Goal: Transaction & Acquisition: Purchase product/service

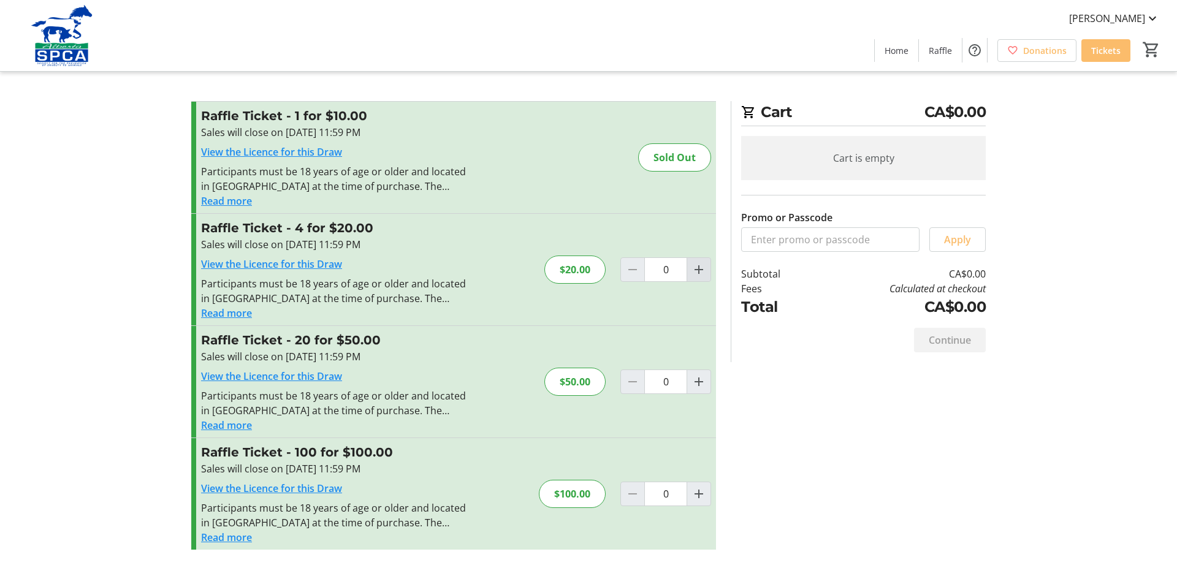
click at [695, 272] on mat-icon "Increment by one" at bounding box center [699, 269] width 15 height 15
type input "1"
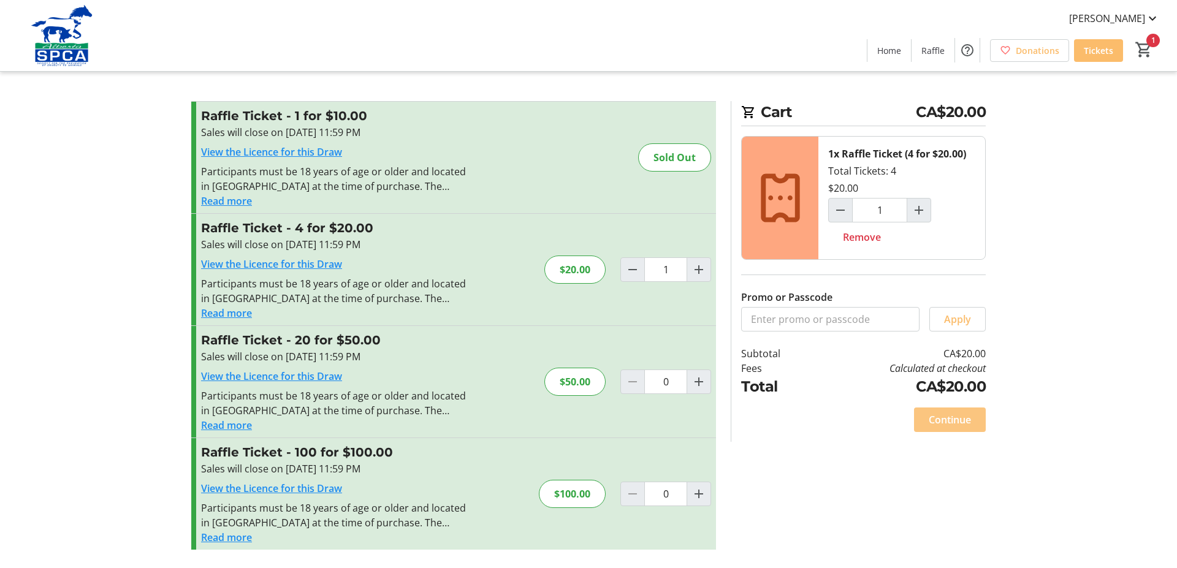
click at [947, 419] on span "Continue" at bounding box center [950, 420] width 42 height 15
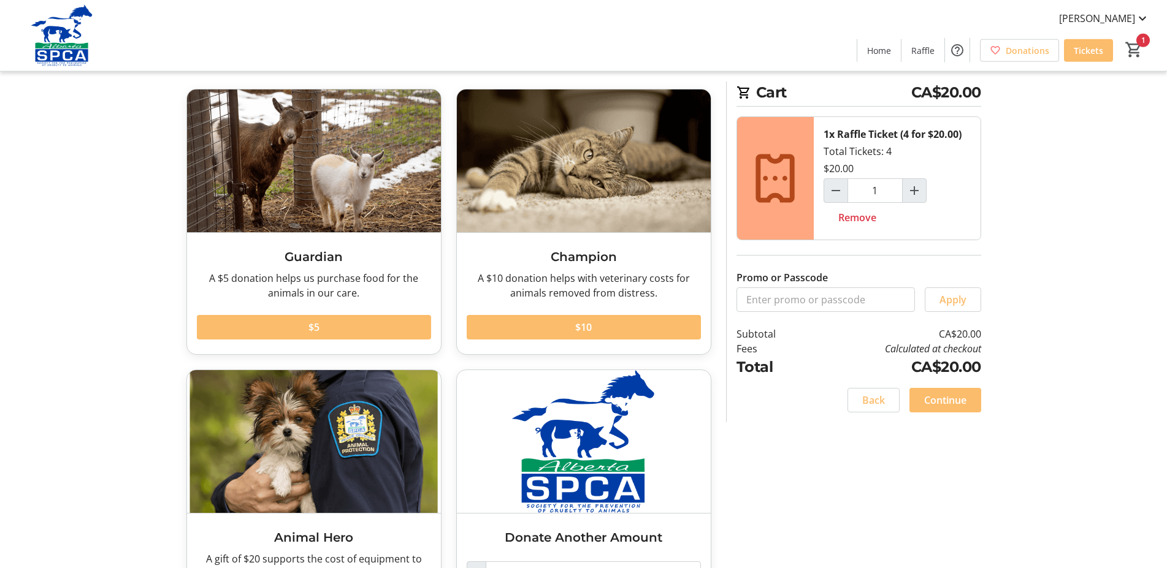
scroll to position [136, 0]
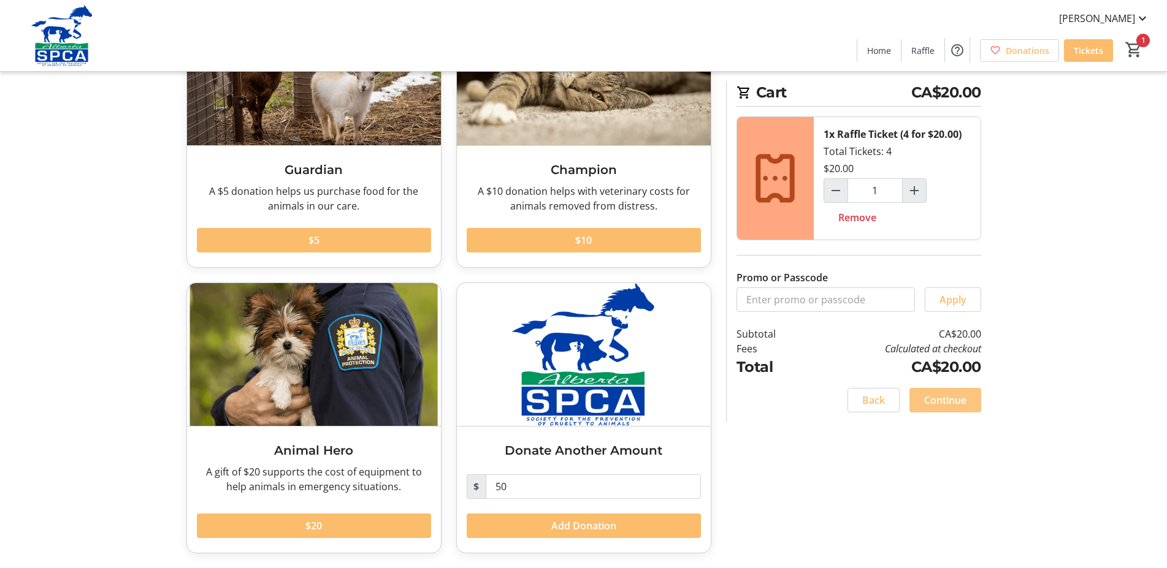
click at [942, 402] on span "Continue" at bounding box center [945, 400] width 42 height 15
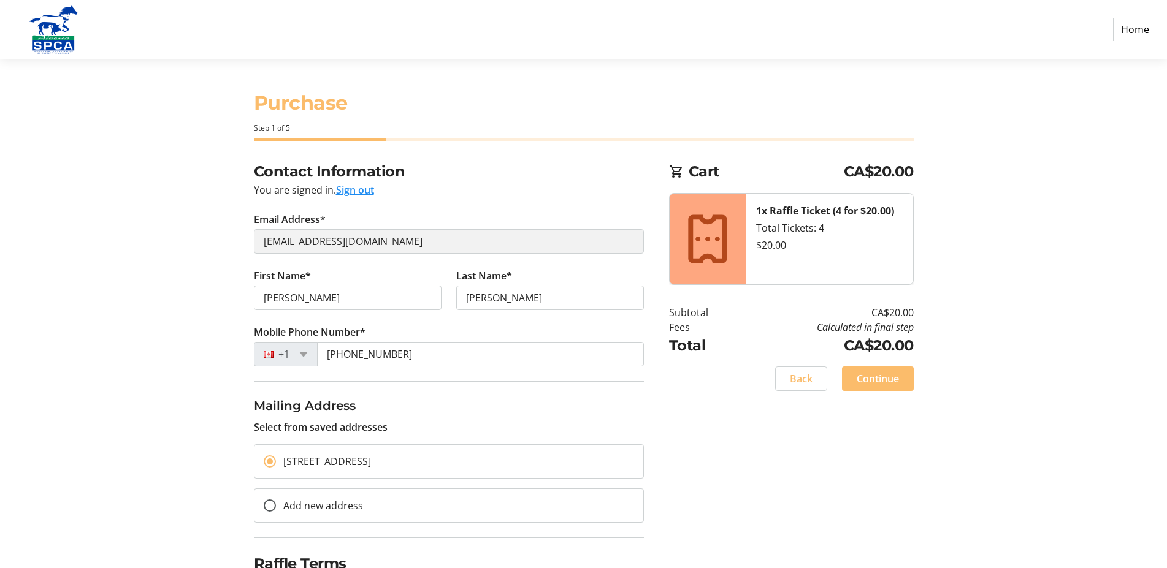
scroll to position [61, 0]
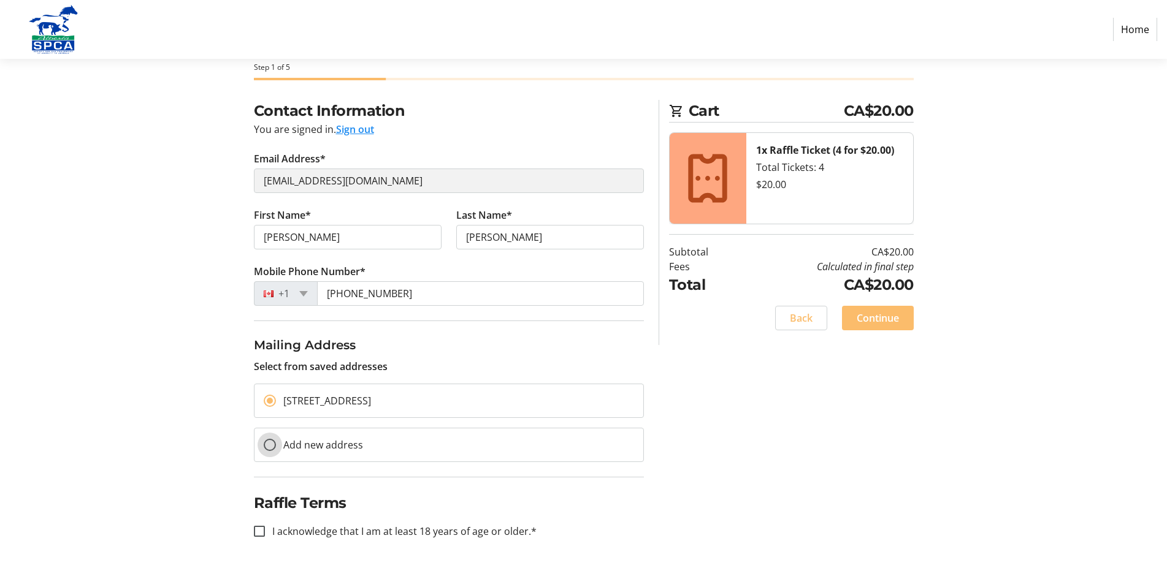
click at [270, 443] on input "Add new address" at bounding box center [270, 445] width 12 height 12
radio input "true"
select select
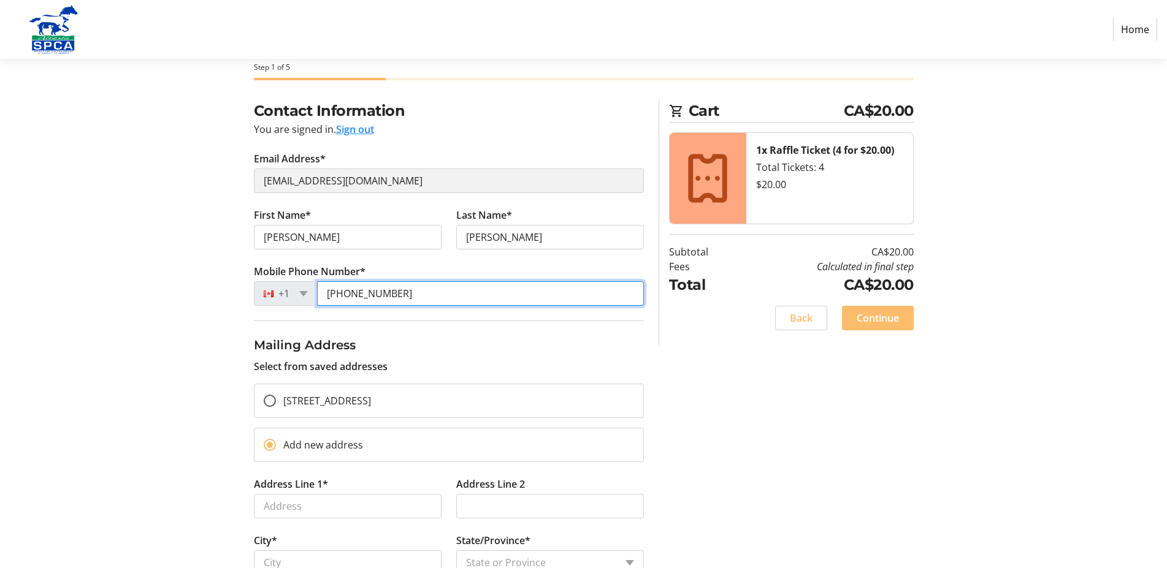
drag, startPoint x: 329, startPoint y: 292, endPoint x: 445, endPoint y: 300, distance: 116.2
click at [445, 300] on input "[PHONE_NUMBER]" at bounding box center [480, 293] width 327 height 25
drag, startPoint x: 434, startPoint y: 295, endPoint x: 313, endPoint y: 288, distance: 121.0
click at [318, 293] on input "[PHONE_NUMBER]" at bounding box center [480, 293] width 327 height 25
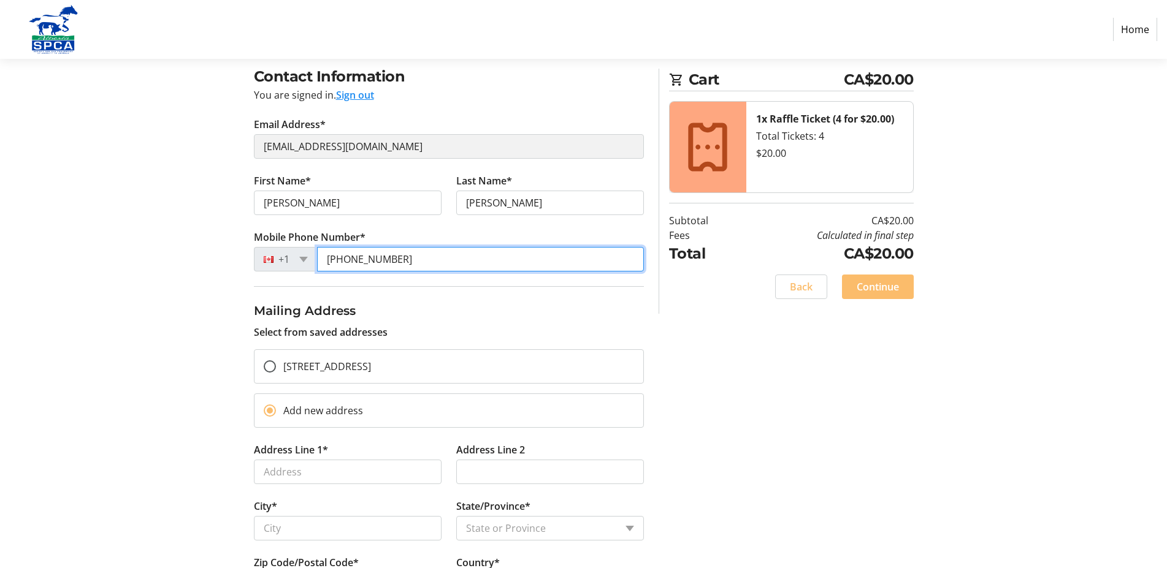
scroll to position [123, 0]
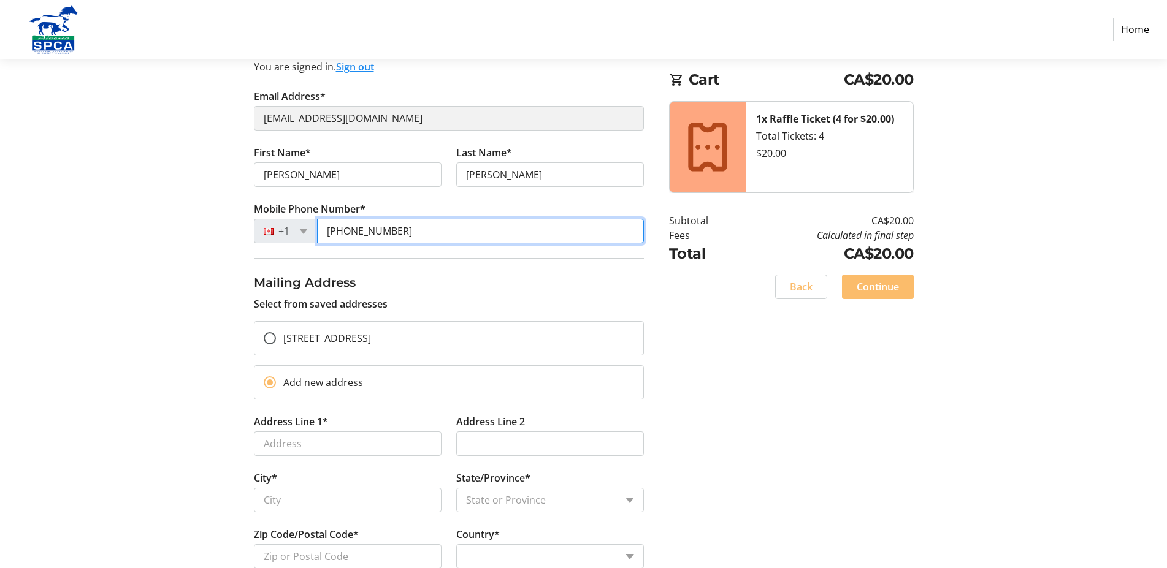
type input "[PHONE_NUMBER]"
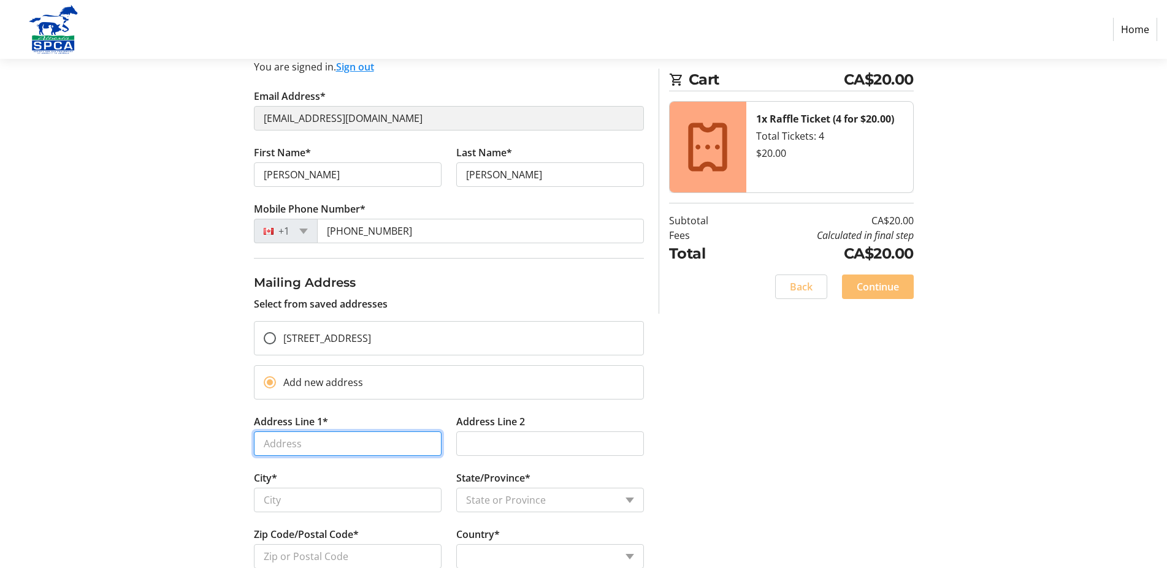
click at [313, 445] on input "Address Line 1*" at bounding box center [348, 444] width 188 height 25
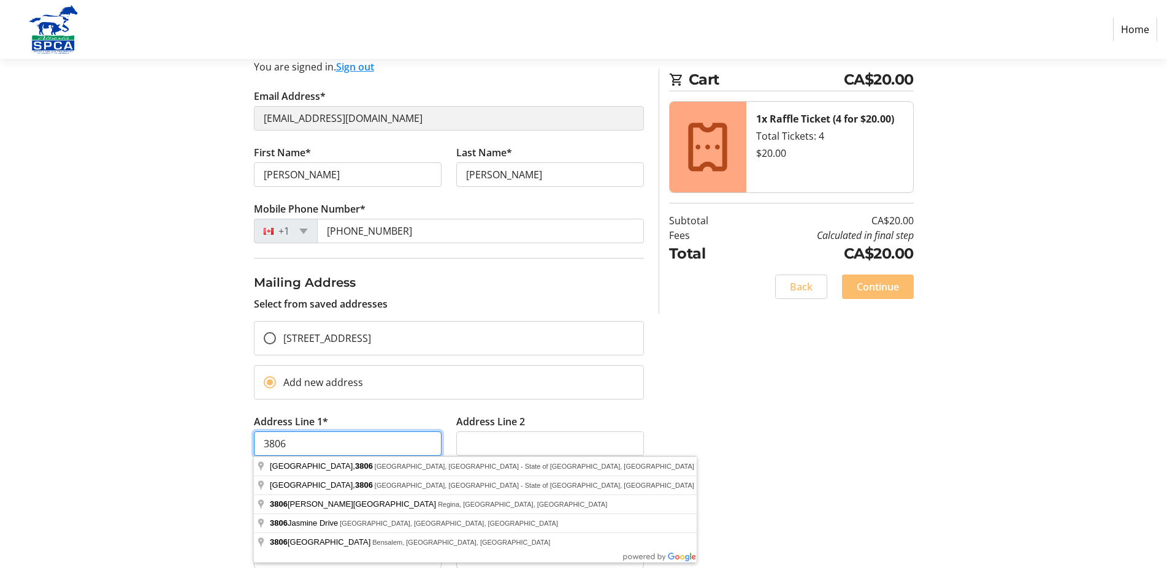
type input "[STREET_ADDRESS]"
type input "Red Deer"
type input "T4N 4J5"
select select "CA"
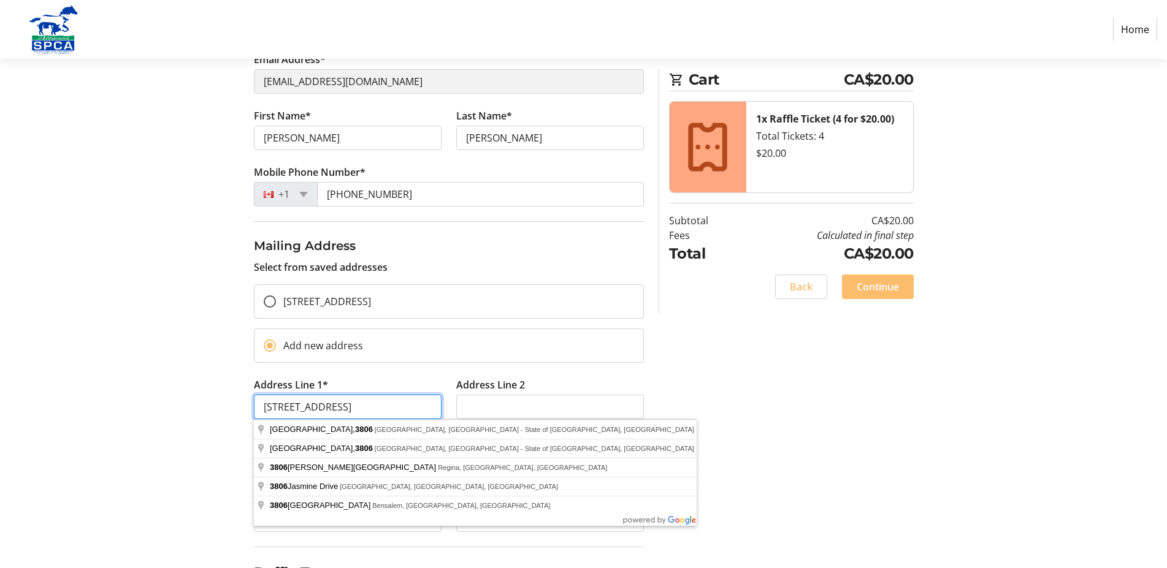
scroll to position [186, 0]
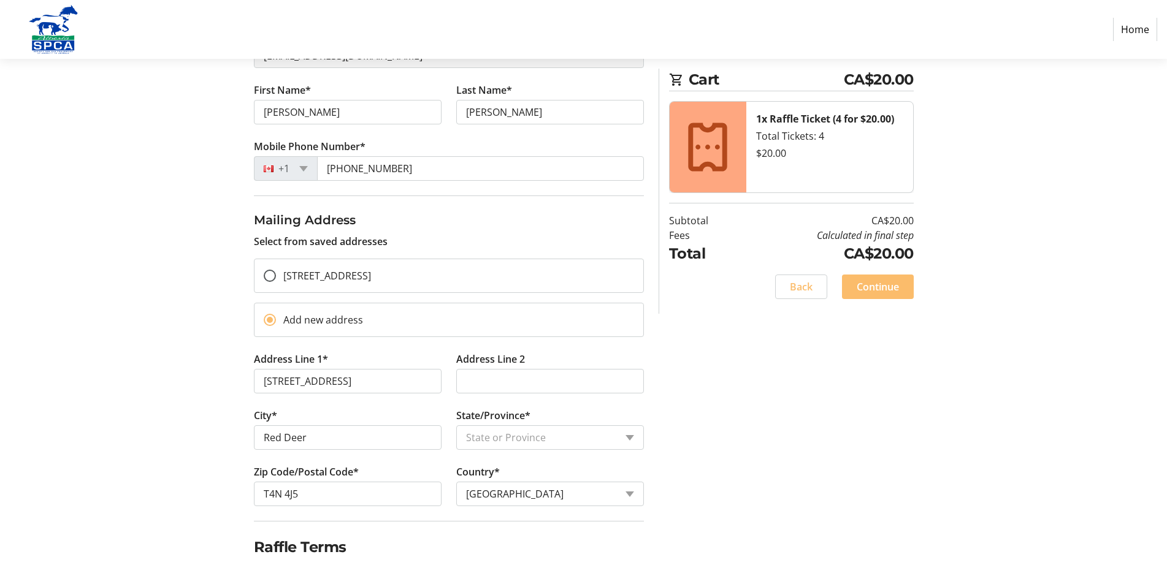
click at [700, 457] on div "Contact Information You are signed in. Sign out Email Address* [EMAIL_ADDRESS][…" at bounding box center [583, 294] width 809 height 638
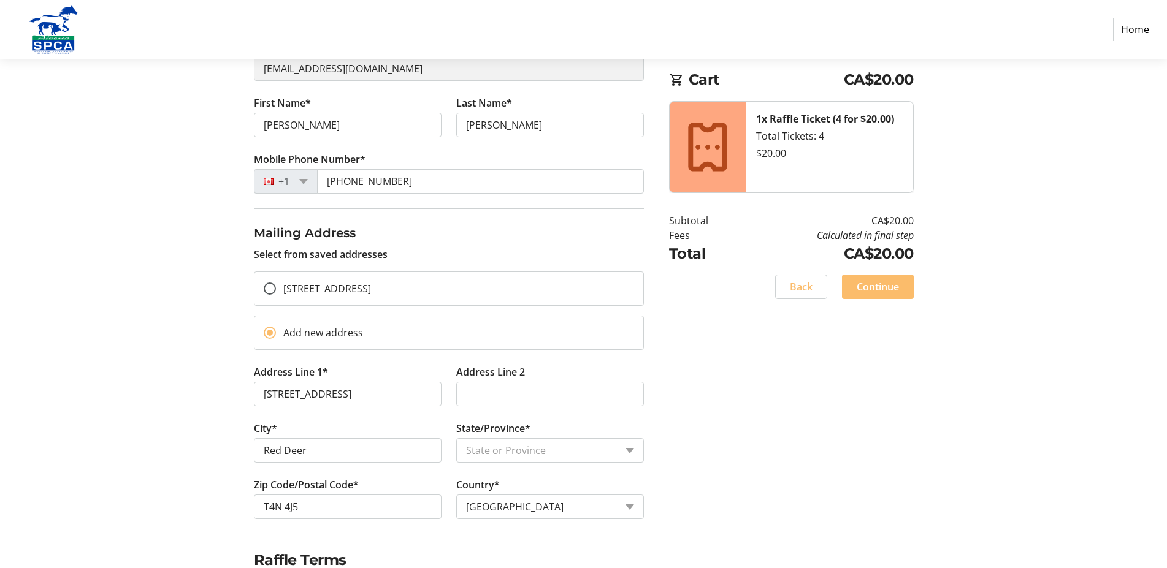
scroll to position [230, 0]
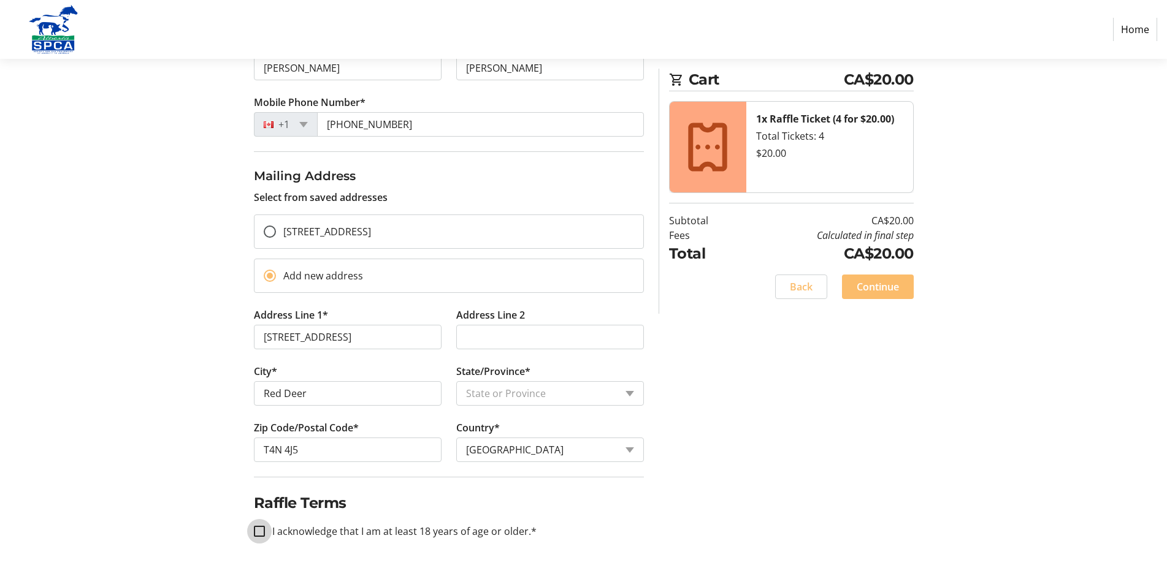
click at [261, 532] on input "I acknowledge that I am at least 18 years of age or older.*" at bounding box center [259, 531] width 11 height 11
checkbox input "true"
click at [879, 286] on span "Continue" at bounding box center [878, 287] width 42 height 15
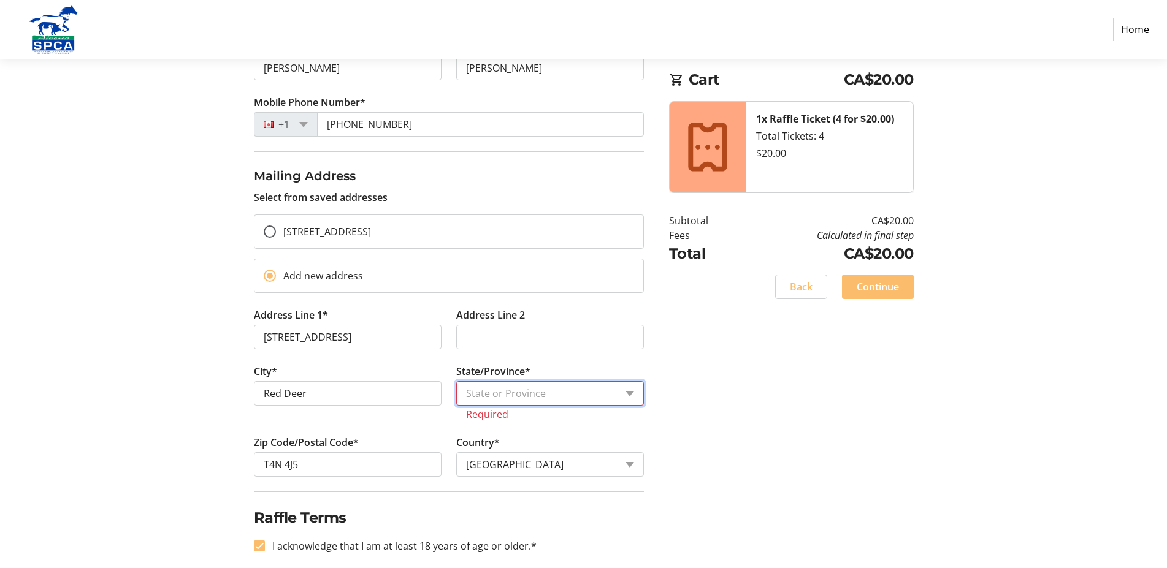
click at [456, 381] on select "State or Province State or Province [GEOGRAPHIC_DATA] [GEOGRAPHIC_DATA] [GEOGRA…" at bounding box center [550, 393] width 188 height 25
select select "AB"
click option "[GEOGRAPHIC_DATA]" at bounding box center [0, 0] width 0 height 0
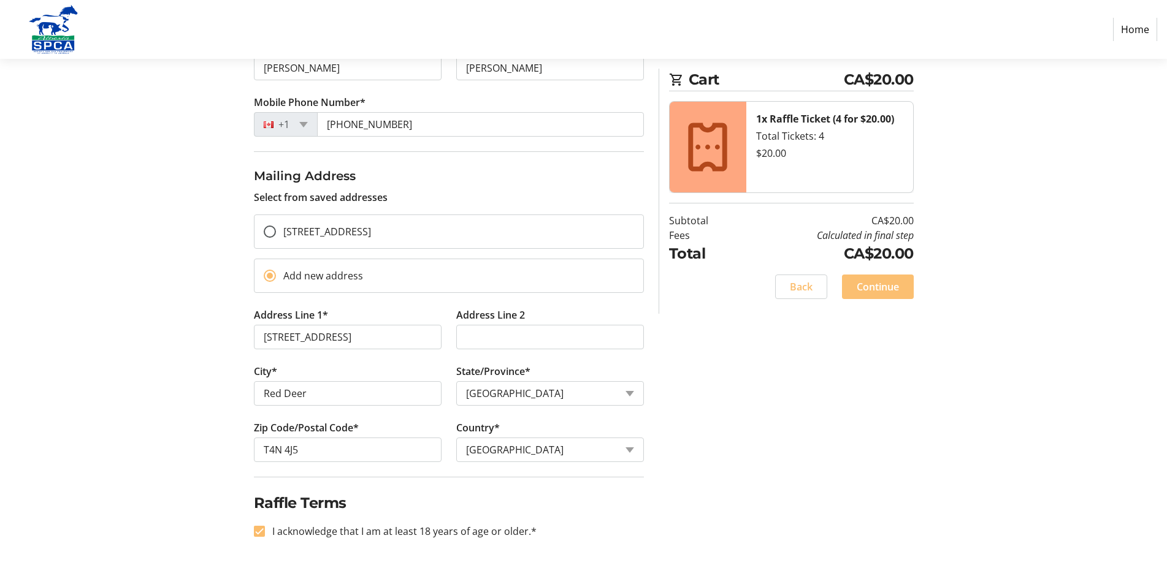
click at [875, 286] on span "Continue" at bounding box center [878, 287] width 42 height 15
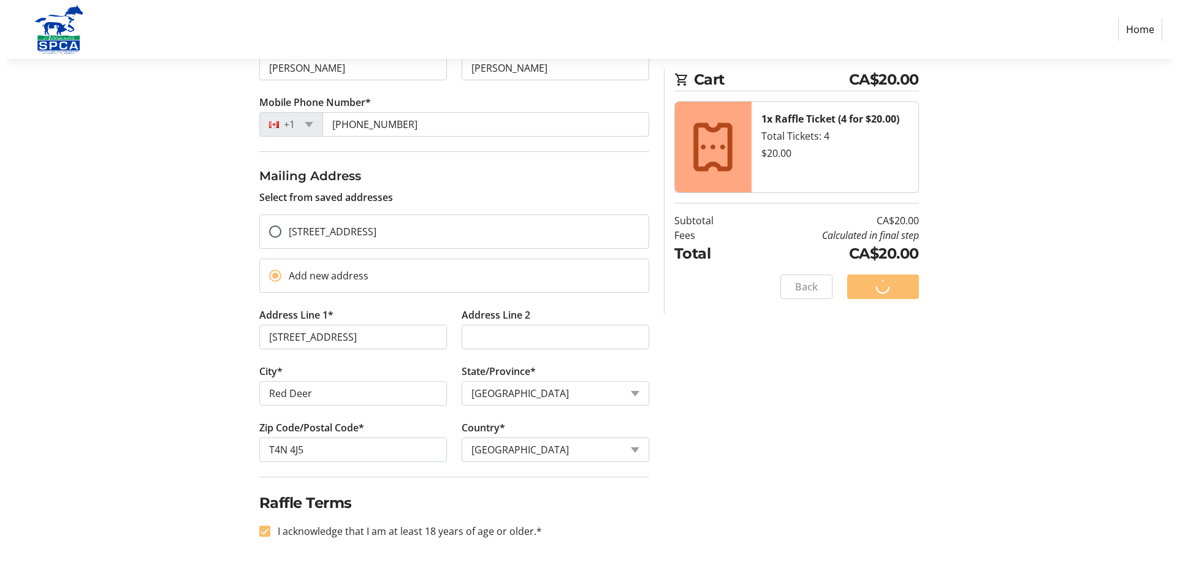
scroll to position [0, 0]
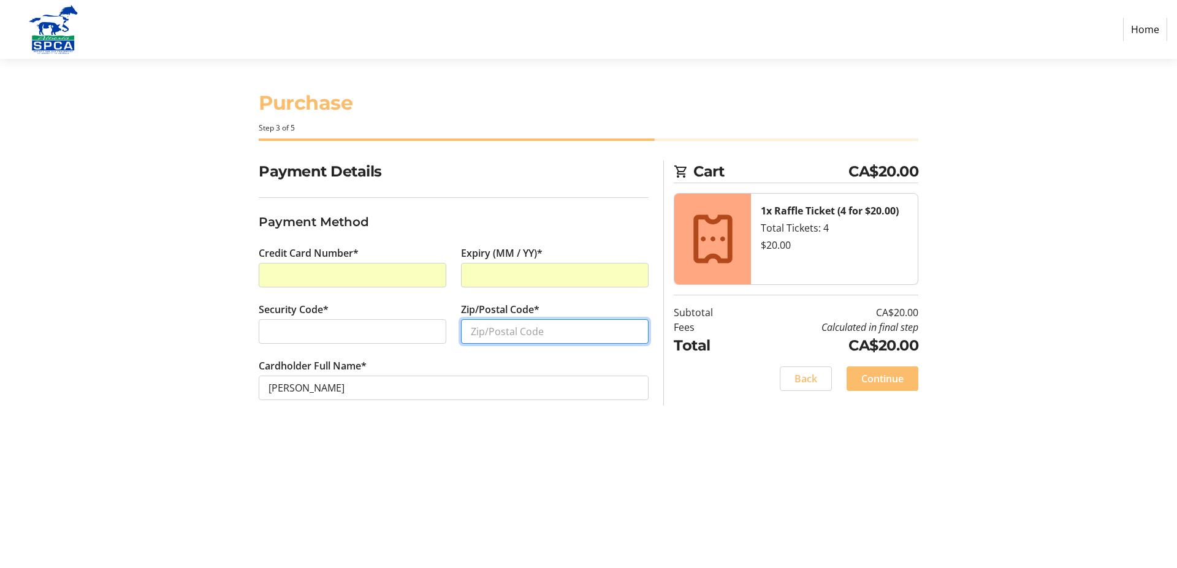
click at [499, 329] on input "Zip/Postal Code*" at bounding box center [555, 331] width 188 height 25
type input "T4N 4J5"
click at [877, 377] on span "Continue" at bounding box center [882, 379] width 42 height 15
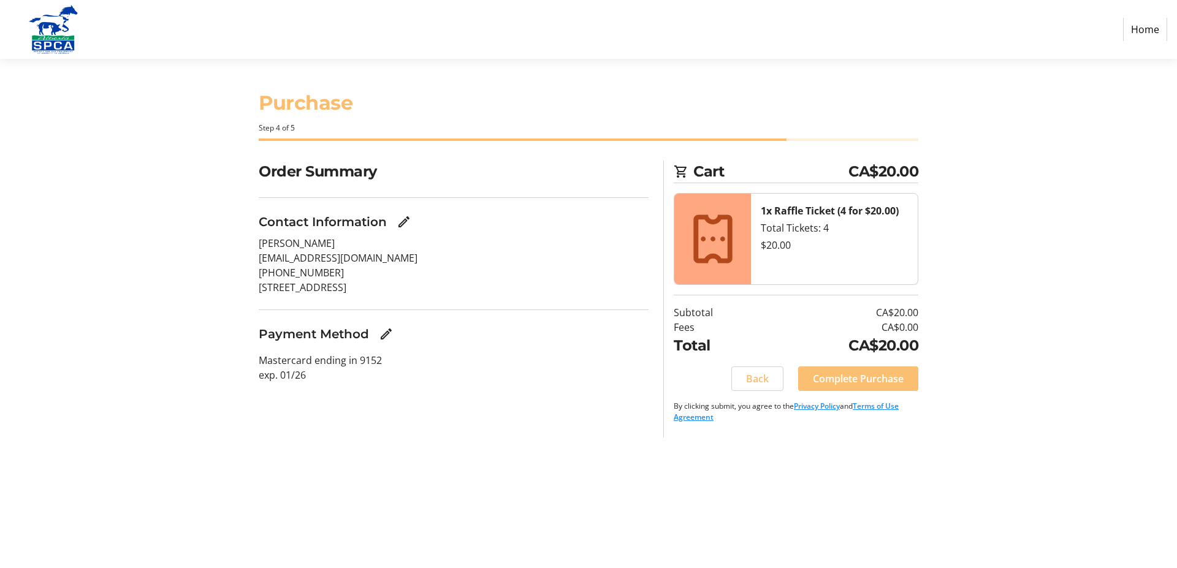
click at [852, 378] on span "Complete Purchase" at bounding box center [858, 379] width 91 height 15
